Goal: Information Seeking & Learning: Learn about a topic

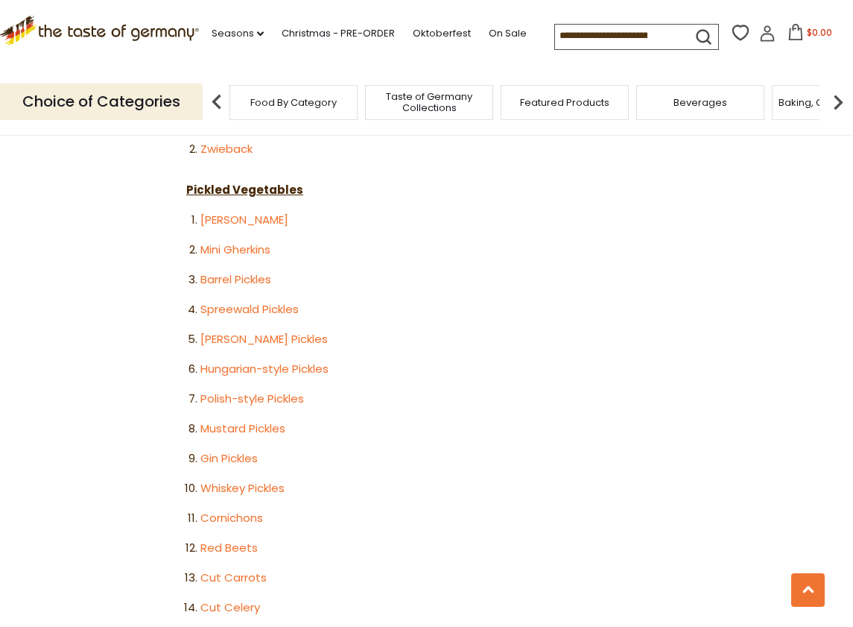
scroll to position [2659, 0]
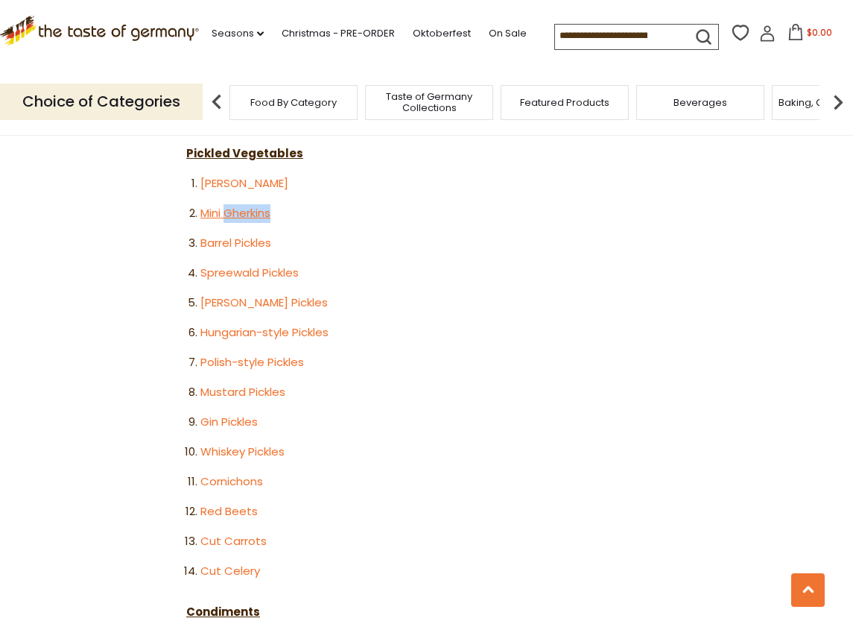
drag, startPoint x: 279, startPoint y: 174, endPoint x: 228, endPoint y: 175, distance: 51.4
click at [228, 204] on li "Mini Gherkins" at bounding box center [433, 213] width 466 height 19
copy link "Gherkins"
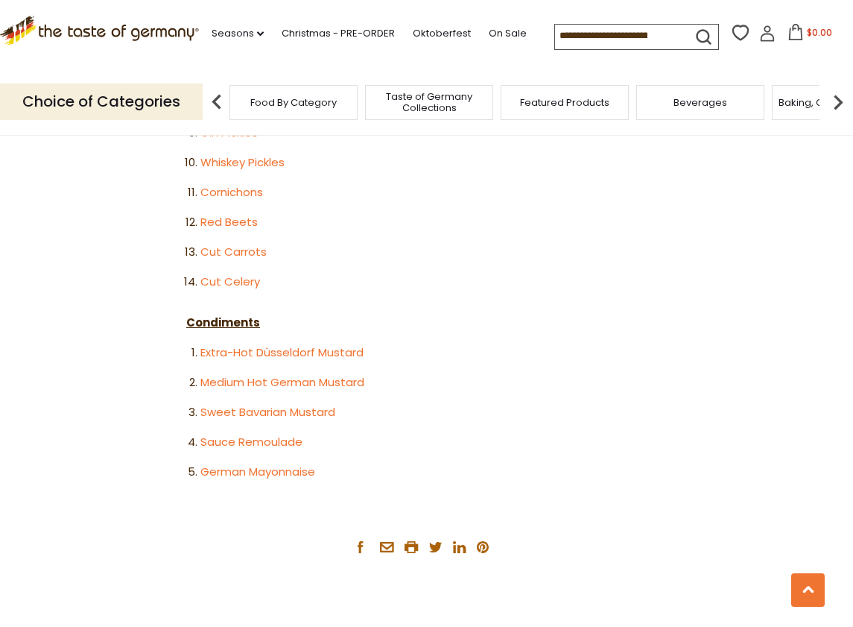
scroll to position [2881, 0]
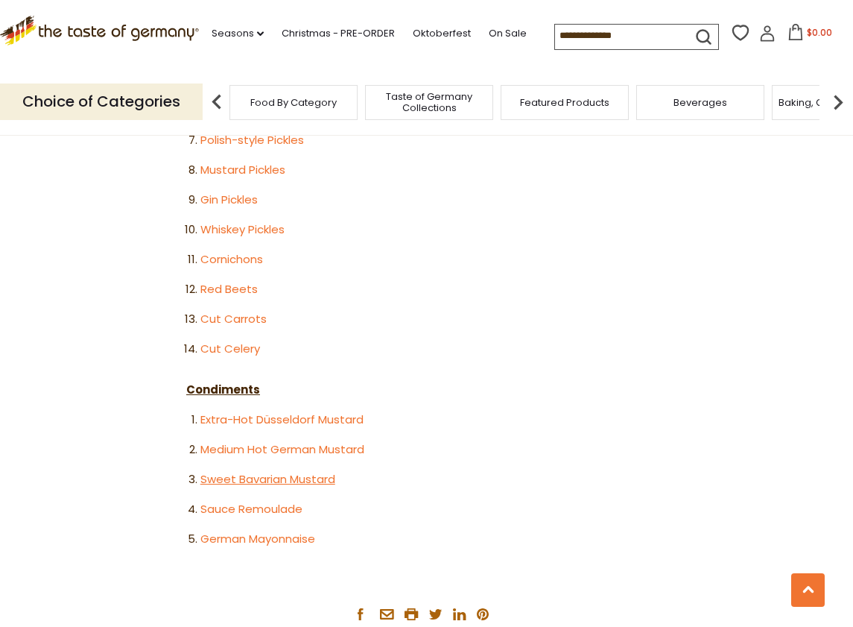
click at [268, 471] on link "Sweet Bavarian Mustard" at bounding box center [267, 479] width 135 height 16
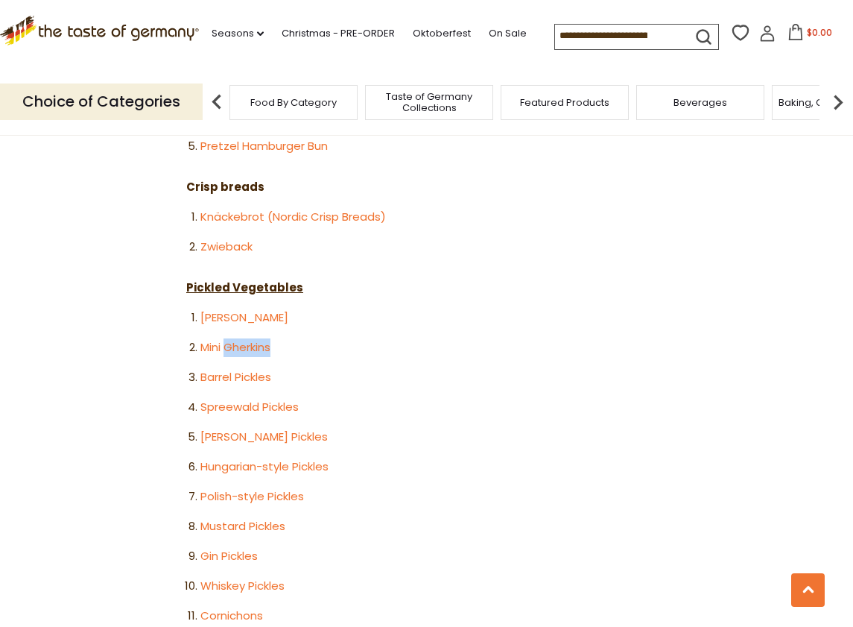
scroll to position [2019, 0]
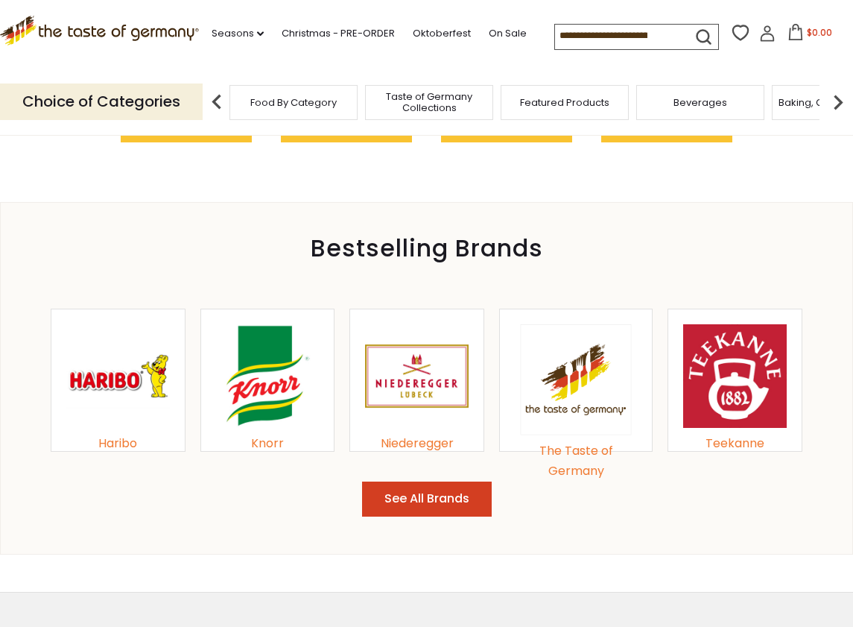
scroll to position [101, 0]
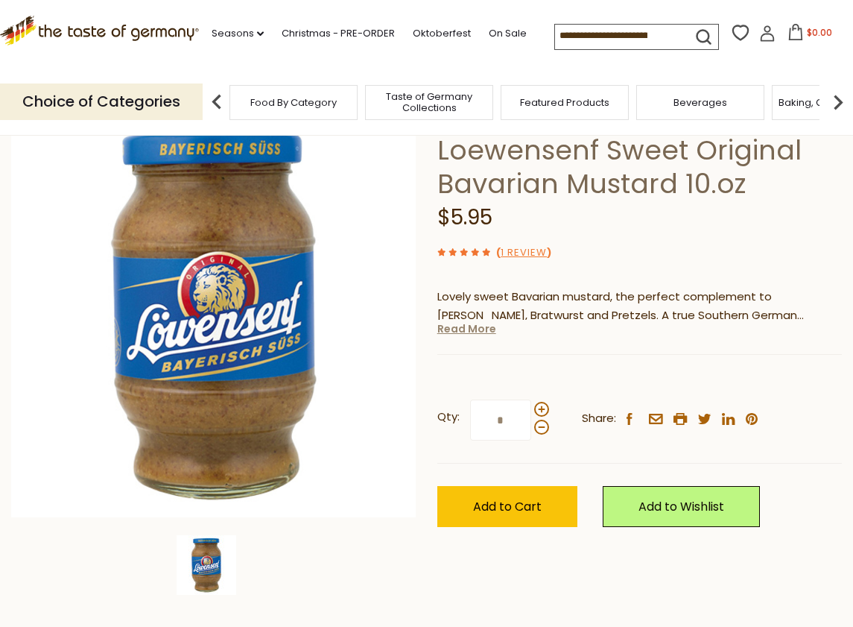
click at [466, 330] on link "Read More" at bounding box center [466, 328] width 59 height 15
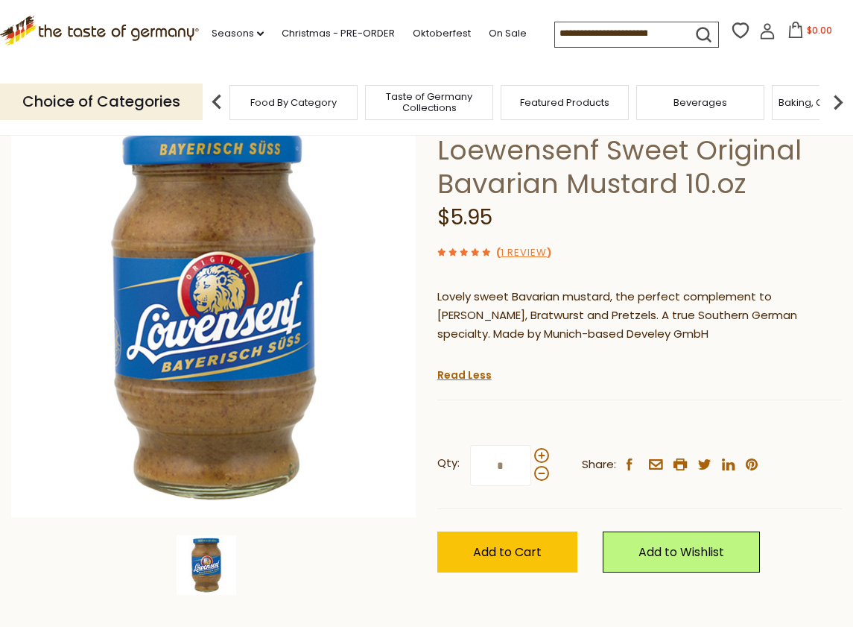
scroll to position [0, 0]
